Goal: Check status: Check status

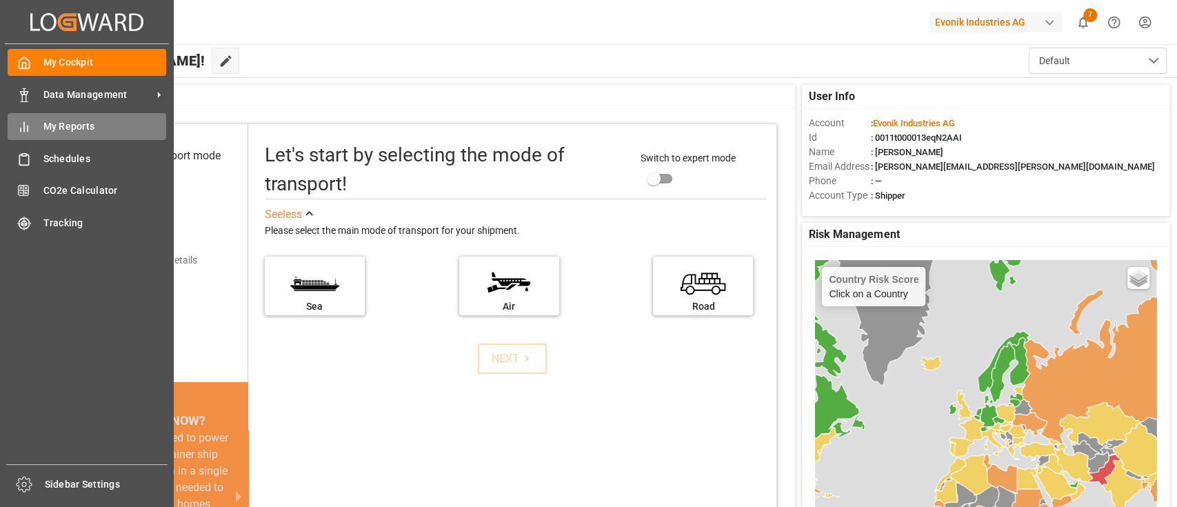
click at [79, 125] on span "My Reports" at bounding box center [104, 126] width 123 height 14
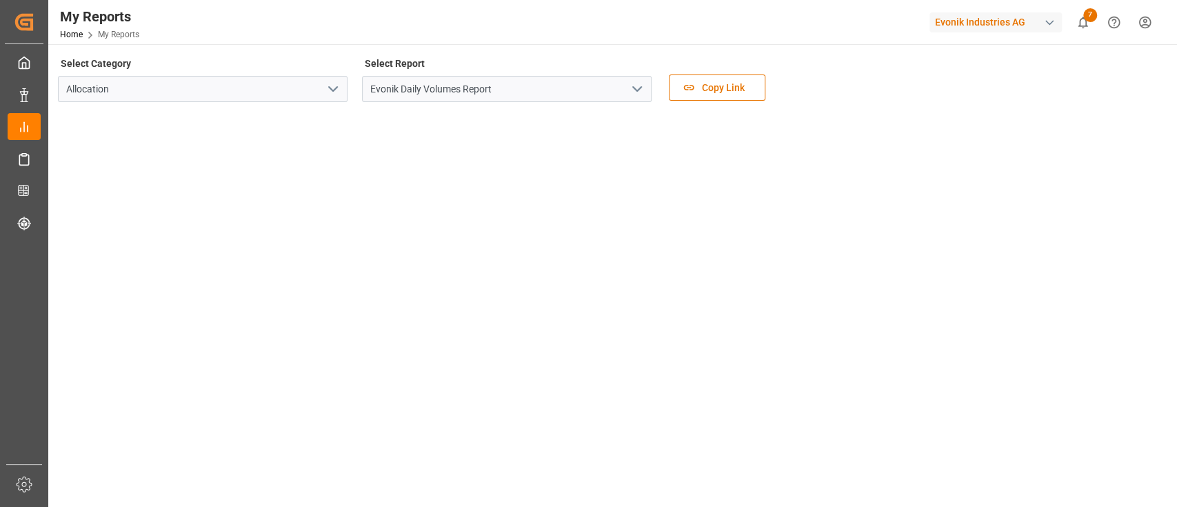
click at [633, 87] on polyline "open menu" at bounding box center [637, 89] width 8 height 4
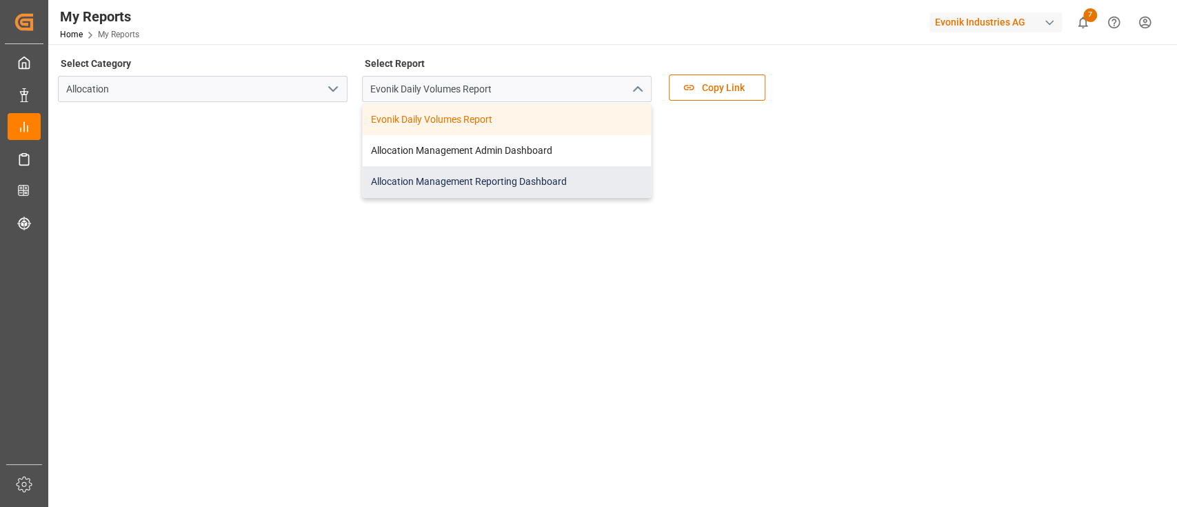
click at [460, 179] on div "Allocation Management Reporting Dashboard" at bounding box center [507, 181] width 288 height 31
